Goal: Information Seeking & Learning: Check status

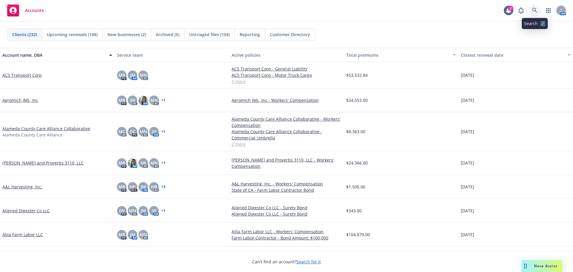
click at [533, 8] on icon at bounding box center [534, 10] width 5 height 5
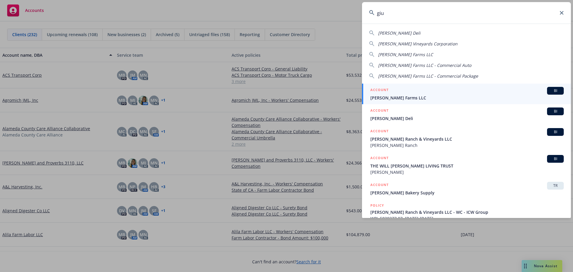
type input "giu"
click at [392, 93] on div "ACCOUNT BI" at bounding box center [466, 91] width 193 height 8
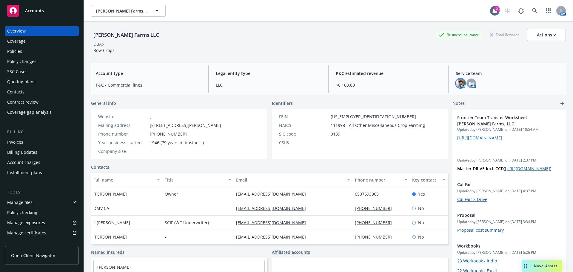
click at [459, 83] on img at bounding box center [461, 84] width 10 height 10
click at [404, 77] on div "P&C estimated revenue $8,163.80" at bounding box center [388, 78] width 115 height 27
click at [460, 82] on img at bounding box center [461, 84] width 10 height 10
click at [396, 61] on div "[PERSON_NAME] Farms LLC Business Insurance Total Rewards Actions DBA: - Row Cro…" at bounding box center [328, 154] width 475 height 265
click at [30, 60] on div "Policy changes" at bounding box center [21, 62] width 29 height 10
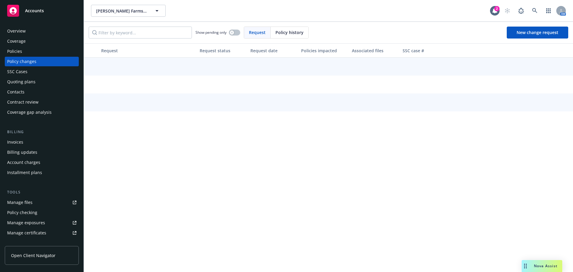
click at [35, 46] on div "Overview Coverage Policies Policy changes SSC Cases Quoting plans Contacts Cont…" at bounding box center [42, 71] width 74 height 91
click at [35, 52] on div "Policies" at bounding box center [41, 52] width 69 height 10
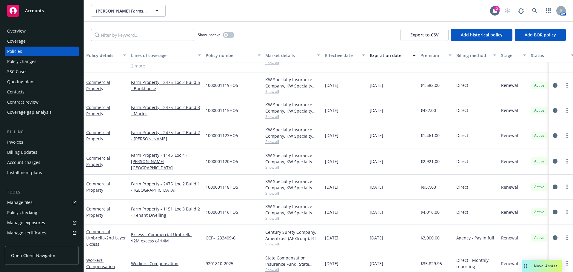
scroll to position [71, 0]
